Goal: Information Seeking & Learning: Learn about a topic

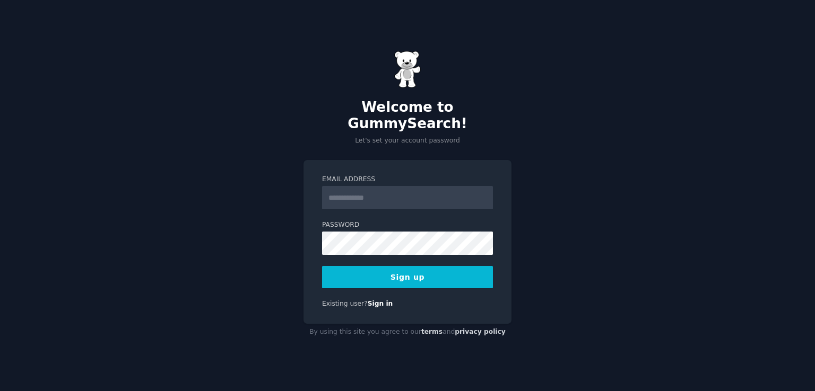
click at [365, 191] on input "Email Address" at bounding box center [407, 197] width 171 height 23
click at [407, 191] on input "Email Address" at bounding box center [407, 197] width 171 height 23
click at [407, 190] on input "Email Address" at bounding box center [407, 197] width 171 height 23
type input "**********"
click at [447, 270] on button "Sign up" at bounding box center [407, 277] width 171 height 22
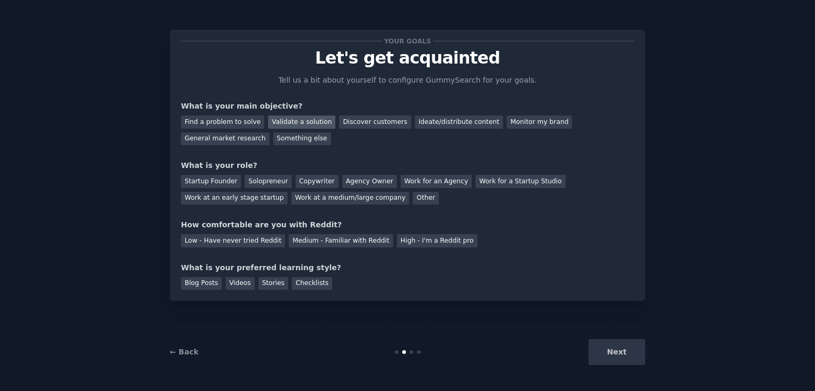
click at [282, 123] on div "Validate a solution" at bounding box center [301, 122] width 67 height 13
click at [261, 183] on div "Solopreneur" at bounding box center [267, 181] width 47 height 13
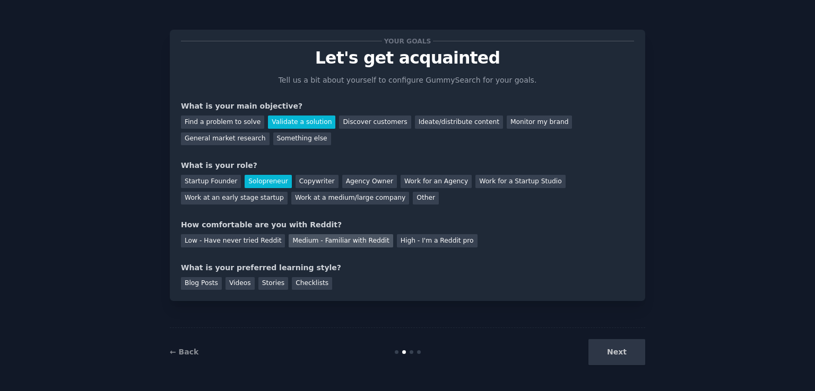
click at [295, 240] on div "Medium - Familiar with Reddit" at bounding box center [341, 240] width 104 height 13
click at [209, 285] on div "Blog Posts" at bounding box center [201, 283] width 41 height 13
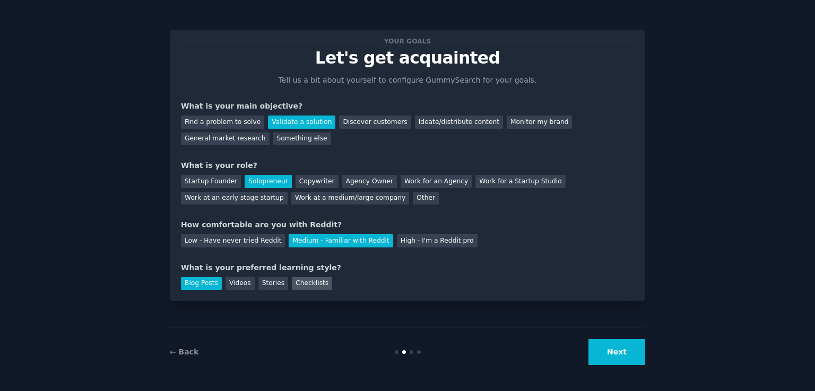
click at [292, 281] on div "Checklists" at bounding box center [312, 283] width 40 height 13
click at [199, 281] on div "Blog Posts" at bounding box center [201, 283] width 41 height 13
click at [632, 343] on button "Next" at bounding box center [616, 352] width 57 height 26
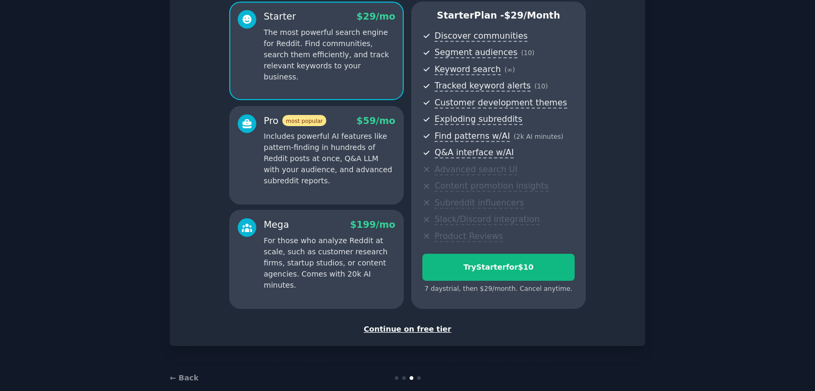
scroll to position [106, 0]
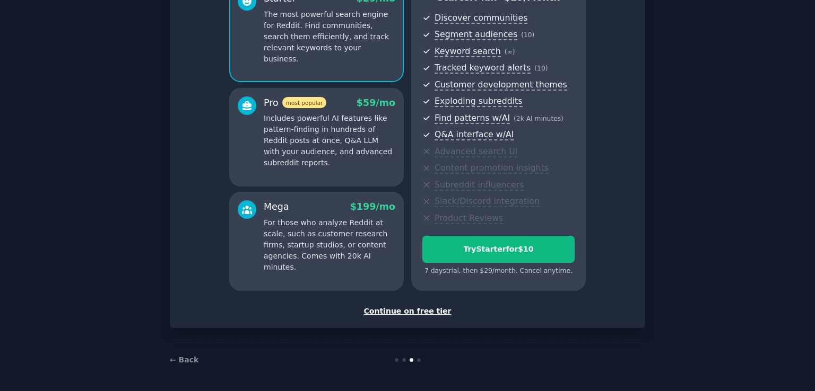
click at [410, 312] on div "Continue on free tier" at bounding box center [407, 311] width 453 height 11
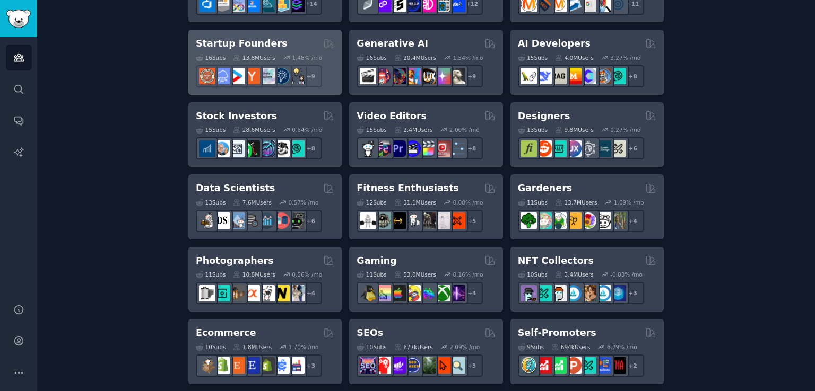
scroll to position [424, 0]
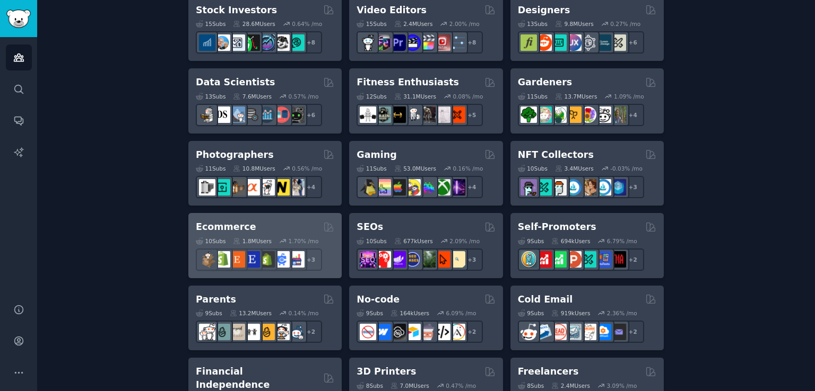
click at [293, 226] on div "Ecommerce Curated by GummySearch" at bounding box center [265, 227] width 138 height 13
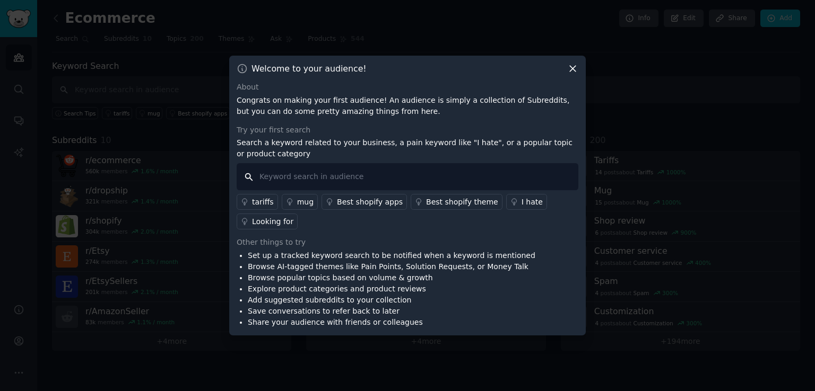
click at [448, 185] on input "text" at bounding box center [408, 176] width 342 height 27
type input "i hate backup"
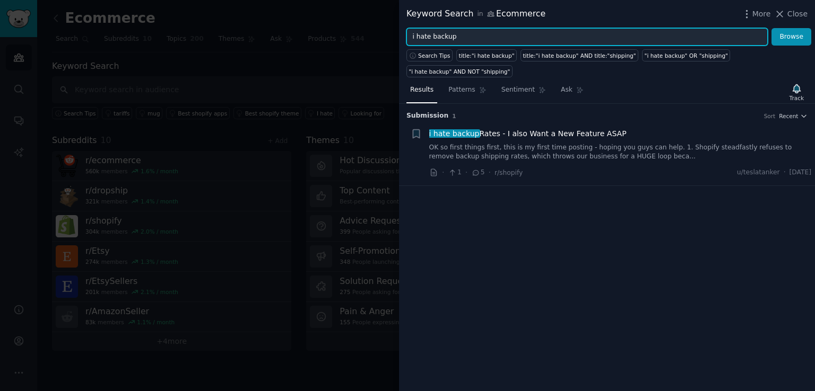
click at [504, 39] on input "i hate backup" at bounding box center [586, 37] width 361 height 18
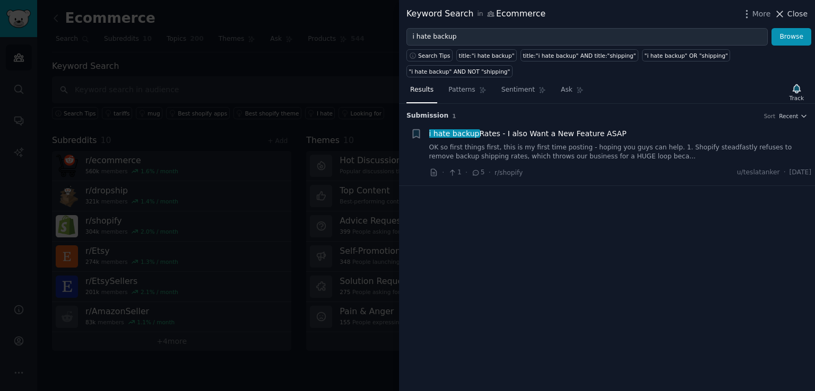
click at [792, 14] on span "Close" at bounding box center [797, 13] width 20 height 11
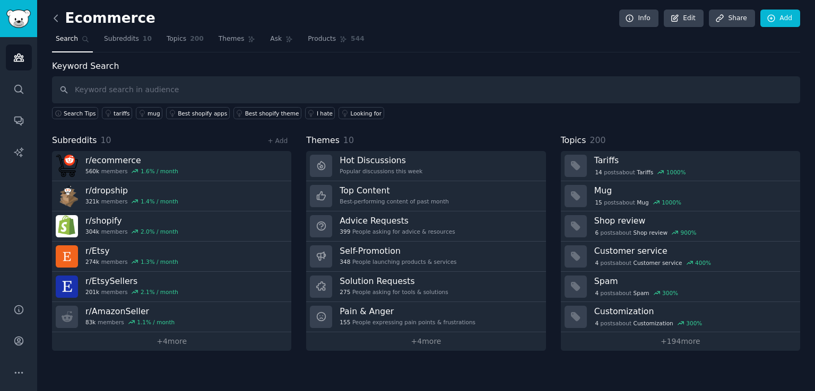
click at [53, 18] on icon at bounding box center [55, 18] width 11 height 11
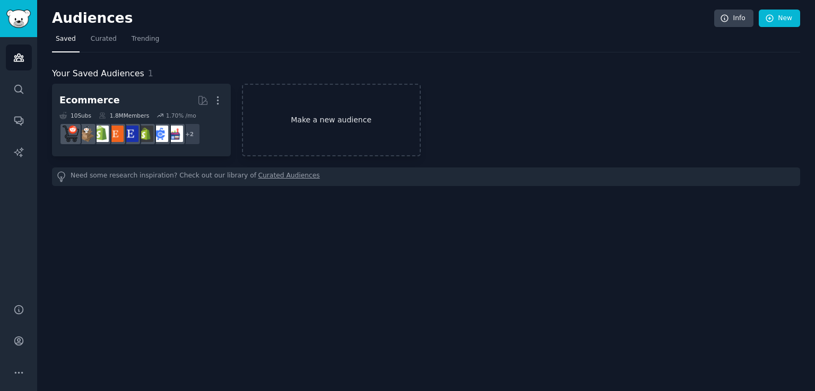
click at [331, 109] on link "Make a new audience" at bounding box center [331, 120] width 179 height 73
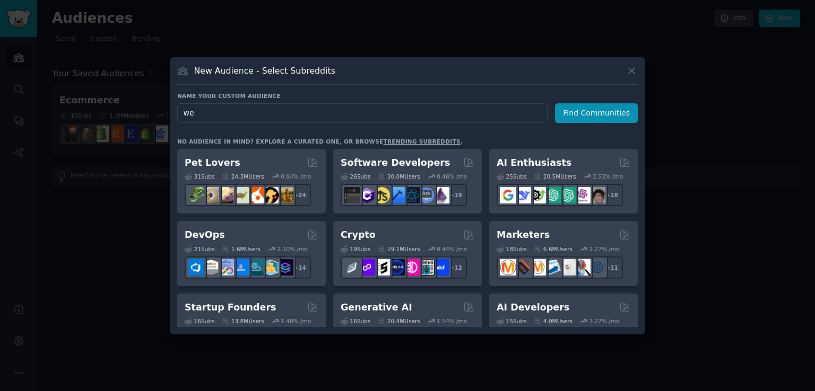
type input "w"
type input "wordpress"
click at [616, 111] on button "Find Communities" at bounding box center [596, 113] width 83 height 20
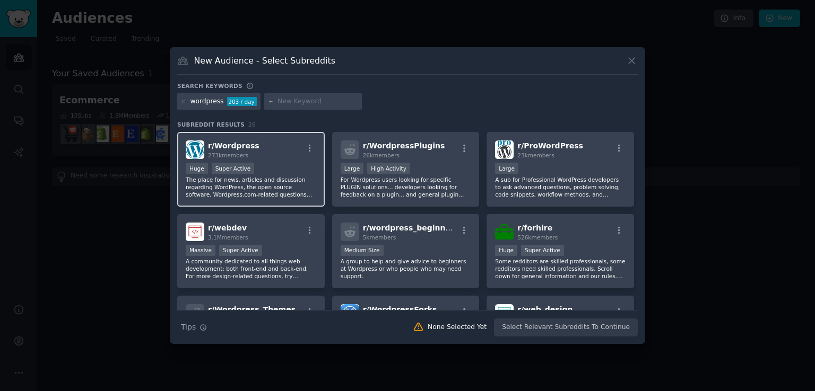
click at [293, 160] on div "r/ Wordpress 273k members Huge Super Active The place for news, articles and di…" at bounding box center [250, 169] width 147 height 75
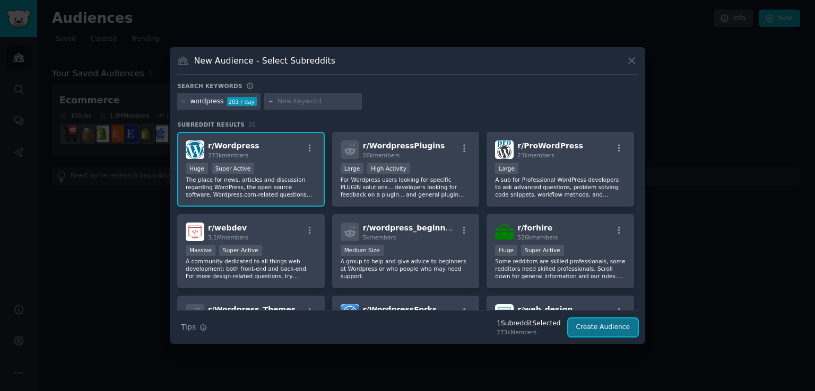
click at [626, 329] on button "Create Audience" at bounding box center [603, 328] width 70 height 18
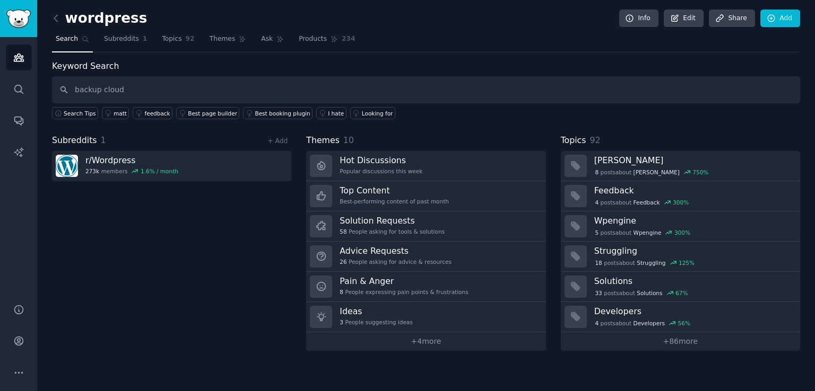
type input "backup cloud"
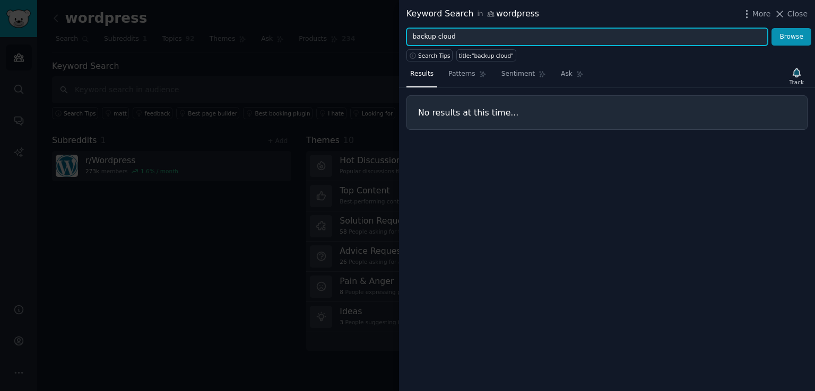
click at [500, 39] on input "backup cloud" at bounding box center [586, 37] width 361 height 18
type input "backup"
click at [771, 28] on button "Browse" at bounding box center [791, 37] width 40 height 18
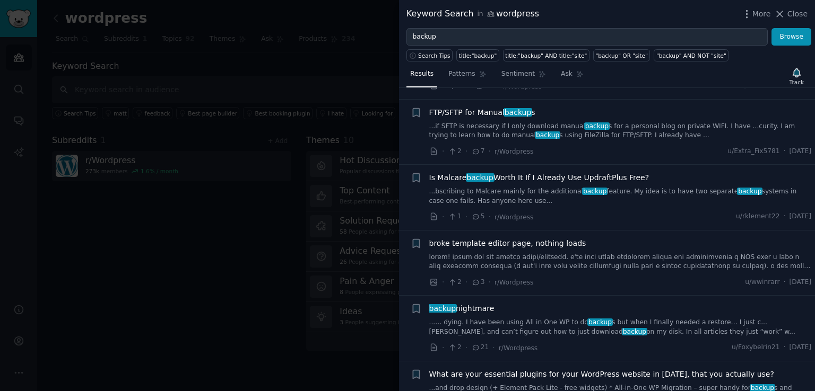
scroll to position [1591, 0]
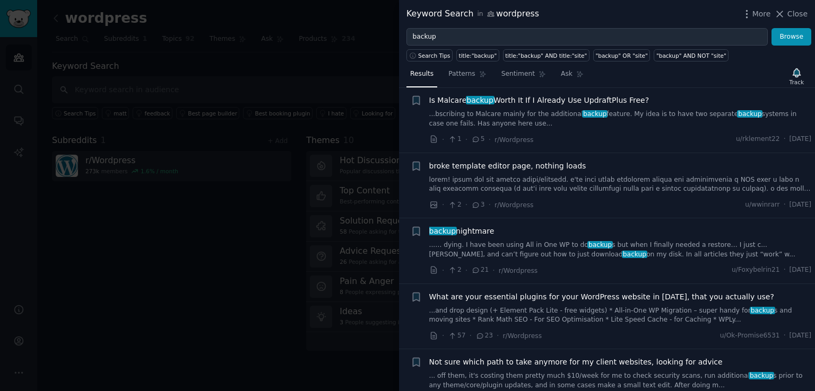
click at [457, 234] on span "backup nightmare" at bounding box center [461, 231] width 65 height 11
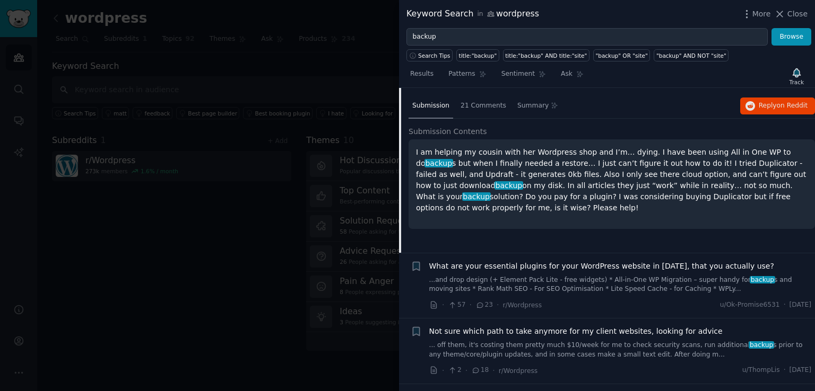
scroll to position [1834, 0]
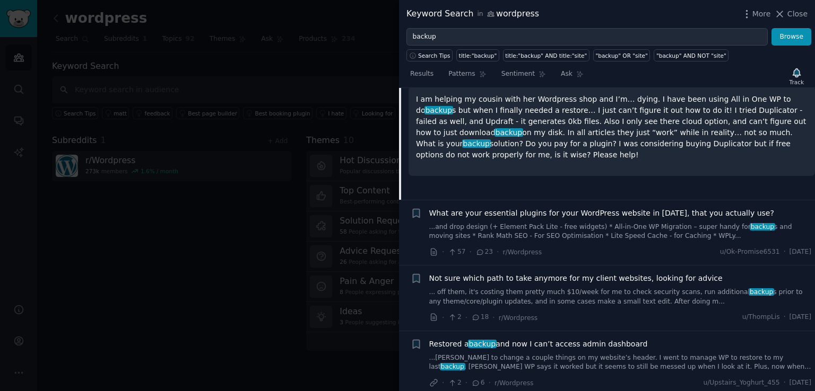
click at [457, 234] on link "...and drop design (+ Element Pack Lite - free widgets) * All-in-One WP Migrati…" at bounding box center [620, 232] width 382 height 19
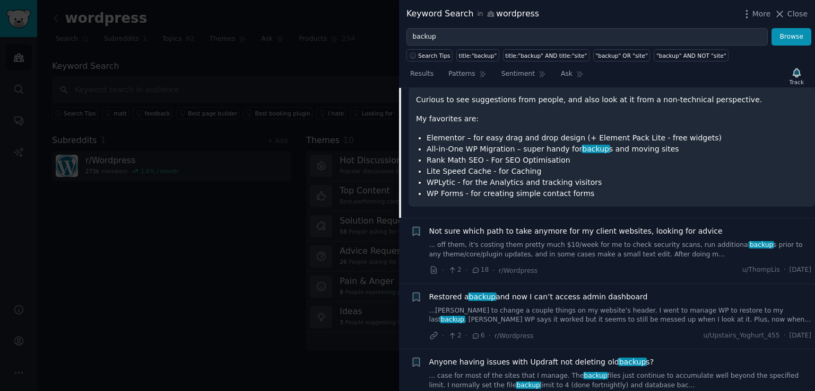
scroll to position [1899, 0]
click at [430, 242] on div "Not sure which path to take anymore for my client websites, looking for advice …" at bounding box center [620, 241] width 382 height 33
click at [457, 249] on link "... off them, it's costing them pretty much $10/week for me to check security s…" at bounding box center [620, 249] width 382 height 19
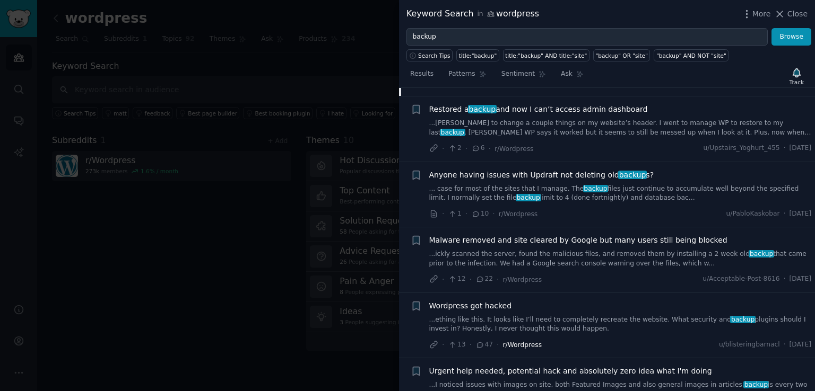
scroll to position [2389, 0]
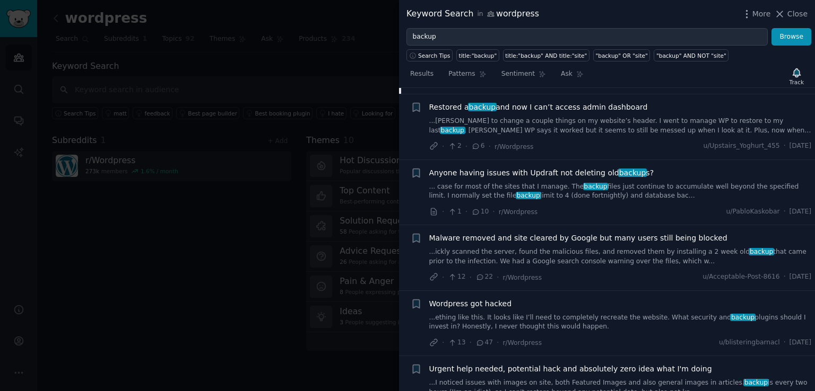
click at [513, 248] on link "...ickly scanned the server, found the malicious files, and removed them by ins…" at bounding box center [620, 257] width 382 height 19
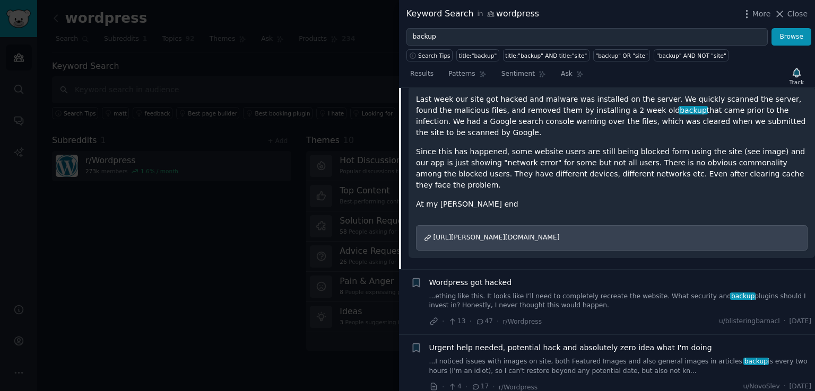
scroll to position [2214, 0]
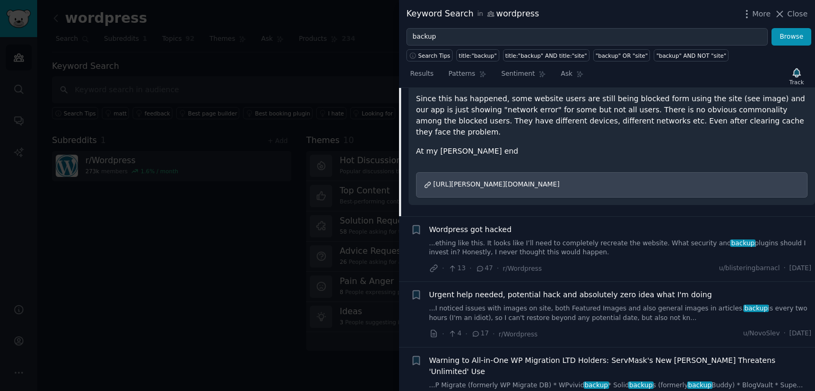
click at [513, 239] on link "...ething like this. It looks like I’ll need to completely recreate the website…" at bounding box center [620, 248] width 382 height 19
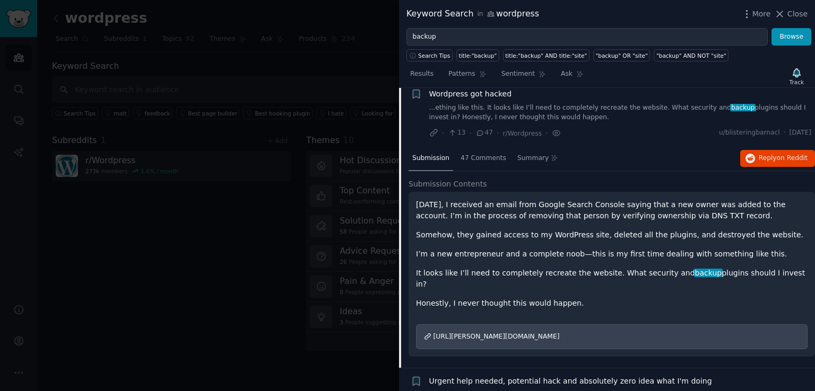
scroll to position [2120, 0]
click at [473, 163] on span "47 Comments" at bounding box center [483, 160] width 46 height 10
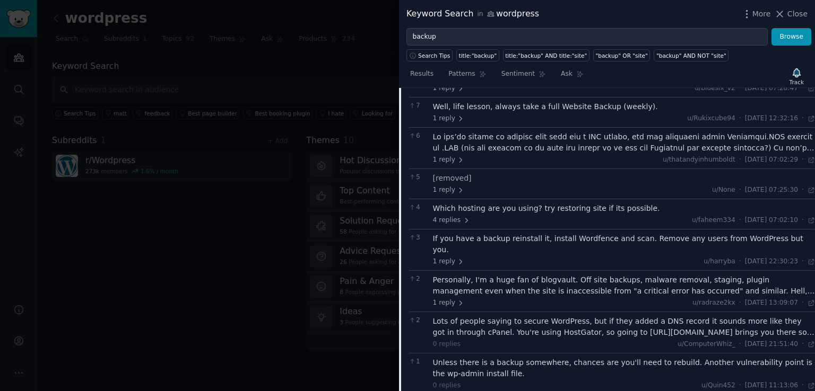
scroll to position [2280, 0]
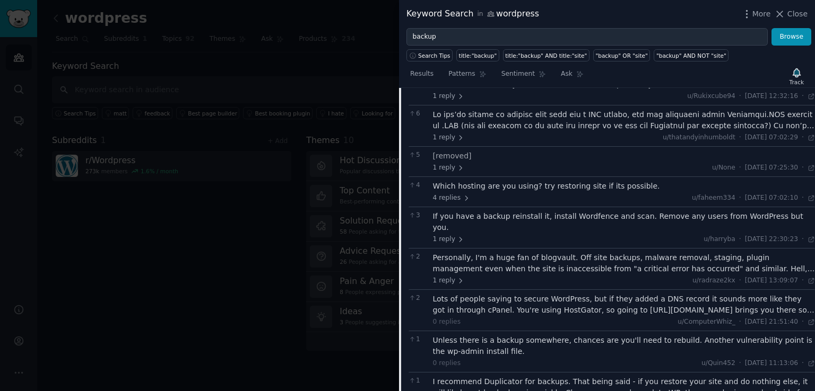
click at [550, 262] on div "Personally, I'm a huge fan of blogvault. Off site backups, malware removal, sta…" at bounding box center [624, 263] width 382 height 22
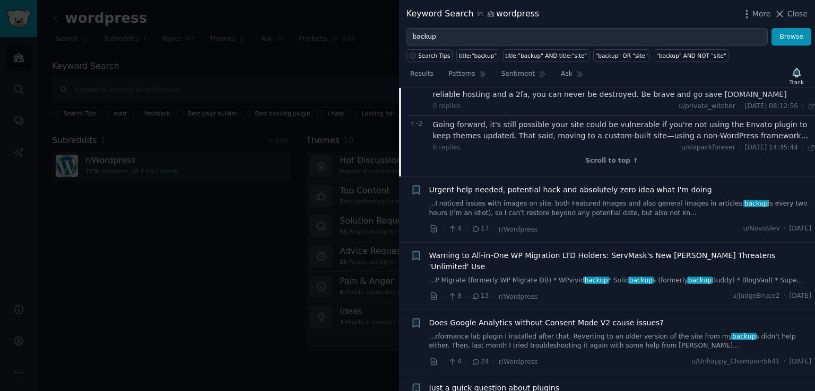
scroll to position [3075, 0]
click at [534, 265] on div "Warning to All-in-One WP Migration LTD Holders: ServMask's New EULA Threatens '…" at bounding box center [620, 276] width 382 height 52
click at [532, 276] on link "...P Migrate (formerly WP Migrate DB) * WPvivid backup * Solid backup s (former…" at bounding box center [620, 281] width 382 height 10
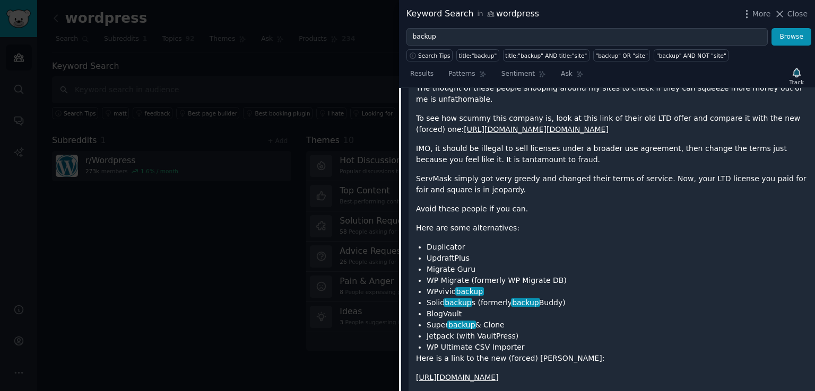
scroll to position [2463, 0]
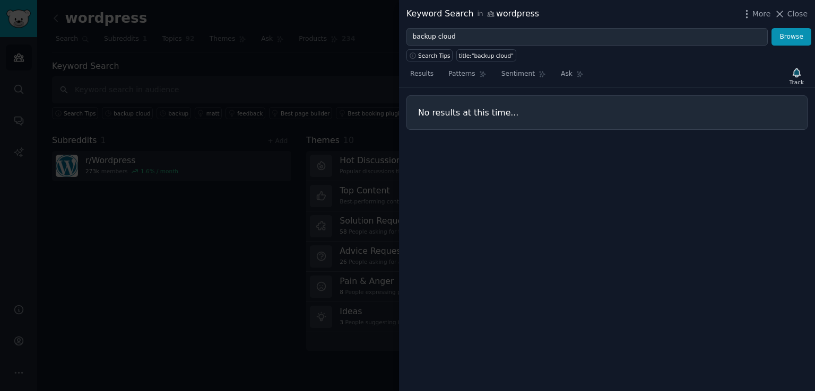
click at [222, 183] on div at bounding box center [407, 195] width 815 height 391
